Goal: Register for event/course

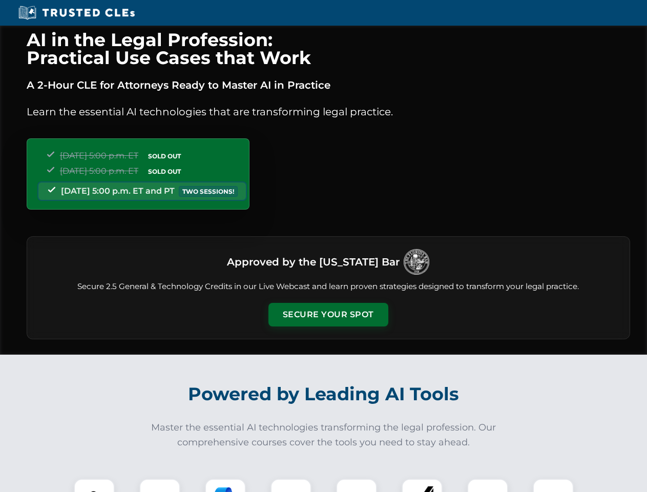
click at [328, 315] on button "Secure Your Spot" at bounding box center [328, 315] width 120 height 24
click at [94, 485] on img at bounding box center [94, 499] width 30 height 30
click at [160, 485] on div at bounding box center [159, 498] width 41 height 41
